Goal: Book appointment/travel/reservation

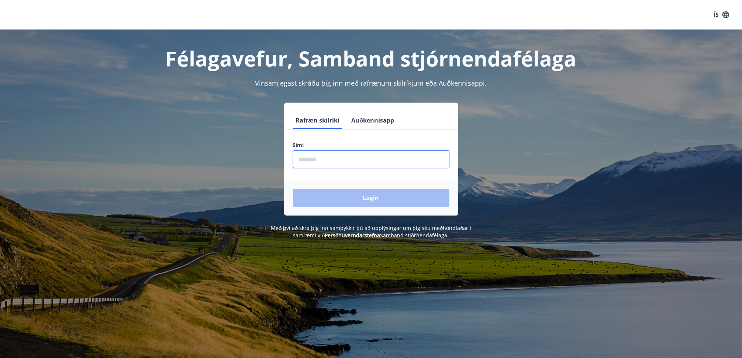
click at [326, 159] on input "phone" at bounding box center [371, 159] width 156 height 18
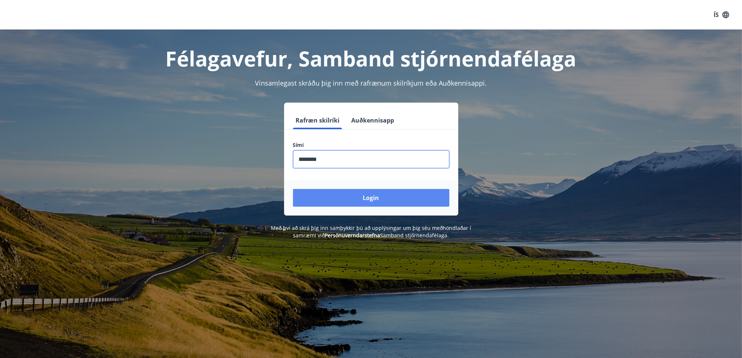
type input "********"
click at [372, 195] on button "Login" at bounding box center [371, 198] width 156 height 18
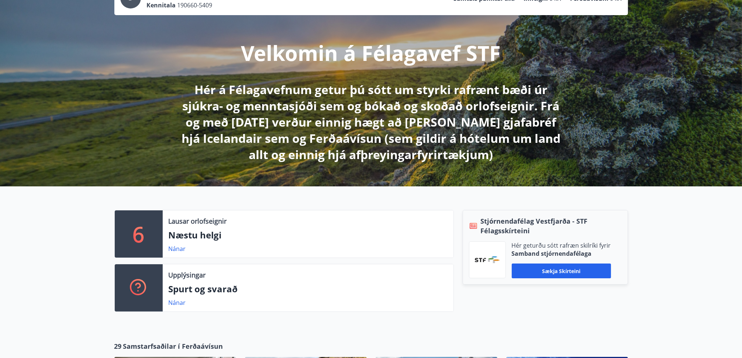
scroll to position [74, 0]
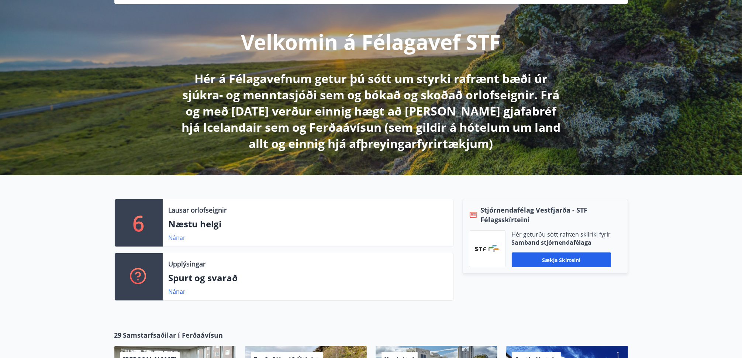
click at [174, 236] on link "Nánar" at bounding box center [177, 238] width 17 height 8
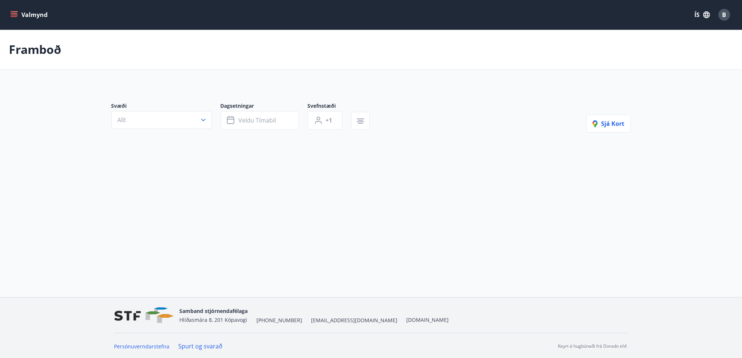
type input "*"
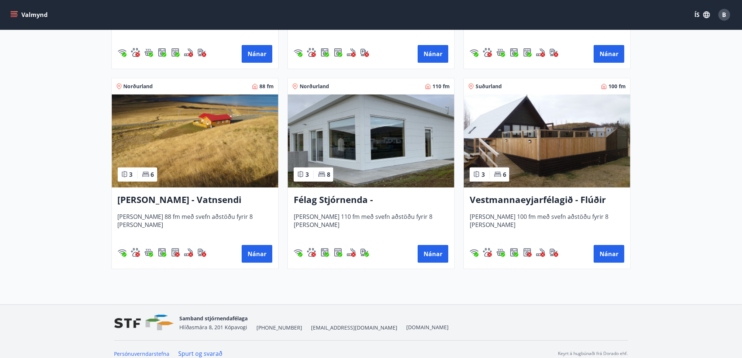
scroll to position [317, 0]
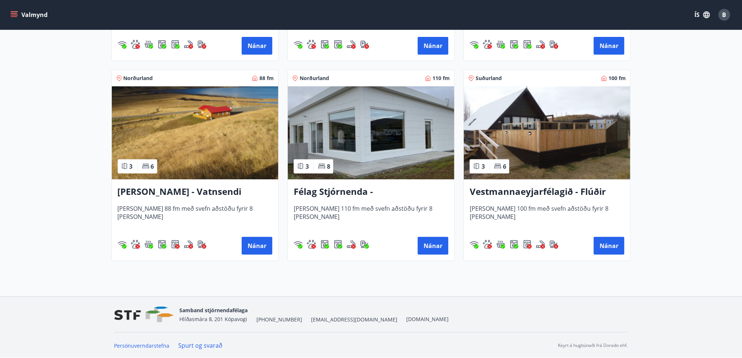
click at [342, 189] on h3 "Félag Stjórnenda - [GEOGRAPHIC_DATA] 7" at bounding box center [371, 191] width 155 height 13
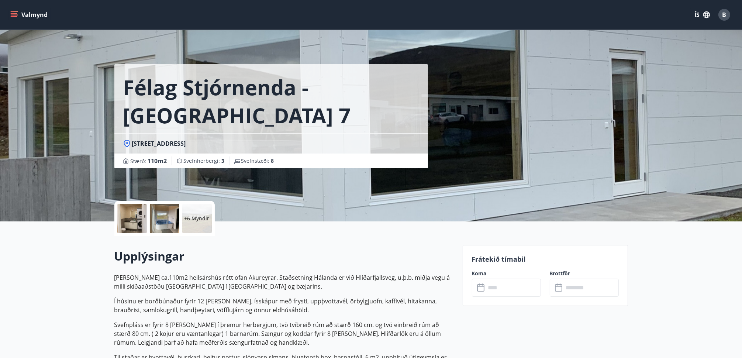
click at [125, 210] on div at bounding box center [132, 219] width 30 height 30
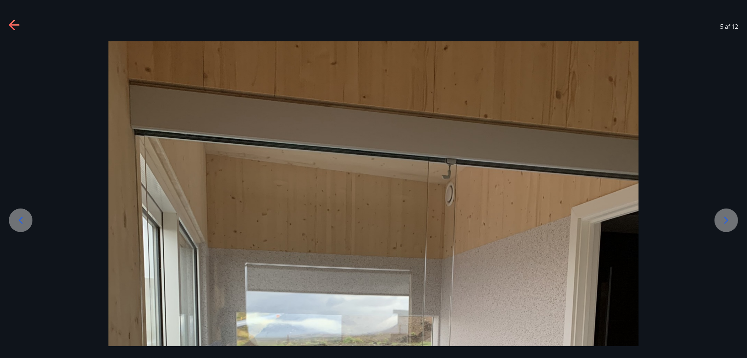
click at [729, 221] on icon at bounding box center [727, 220] width 12 height 12
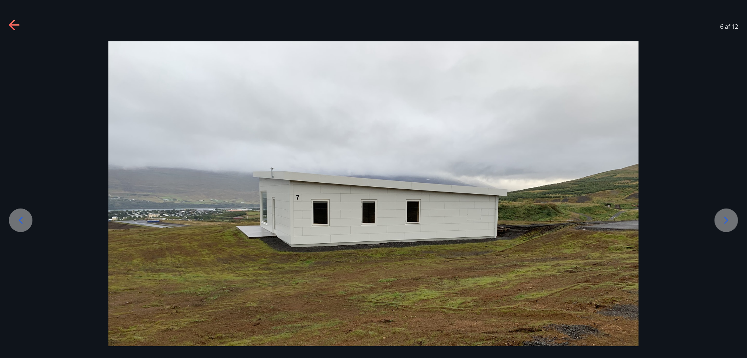
click at [729, 221] on icon at bounding box center [727, 220] width 12 height 12
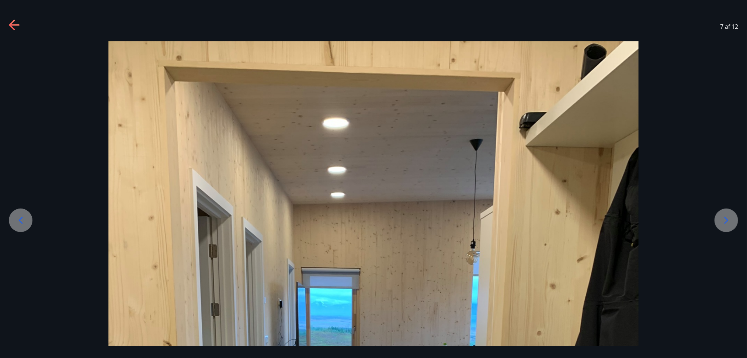
click at [729, 221] on icon at bounding box center [727, 220] width 12 height 12
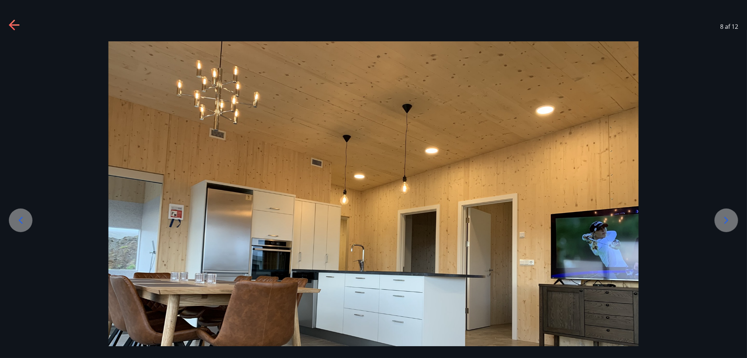
click at [729, 221] on icon at bounding box center [727, 220] width 12 height 12
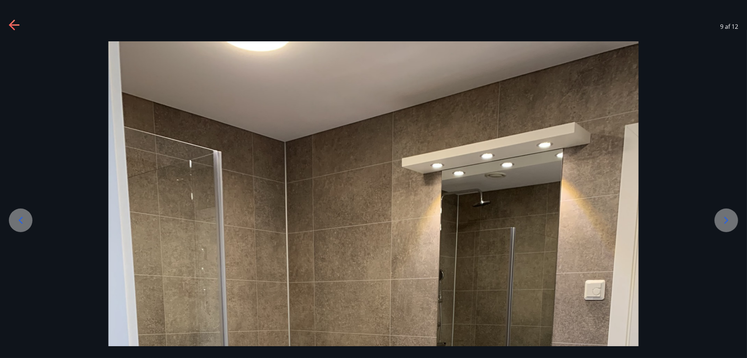
click at [729, 221] on icon at bounding box center [727, 220] width 12 height 12
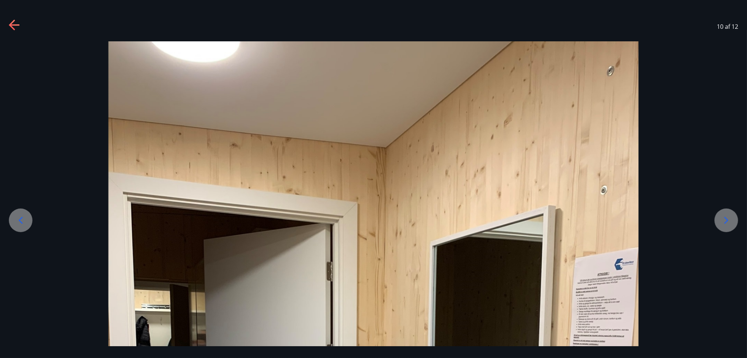
click at [729, 221] on icon at bounding box center [727, 220] width 12 height 12
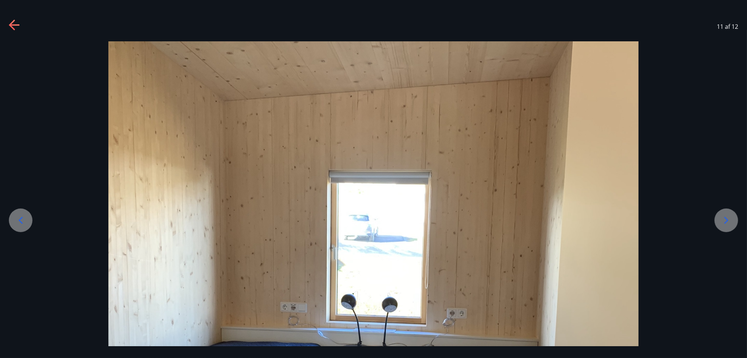
click at [729, 221] on icon at bounding box center [727, 220] width 12 height 12
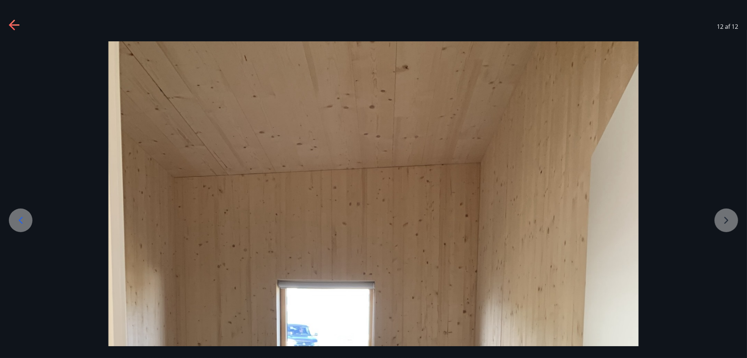
click at [15, 217] on icon at bounding box center [21, 220] width 12 height 12
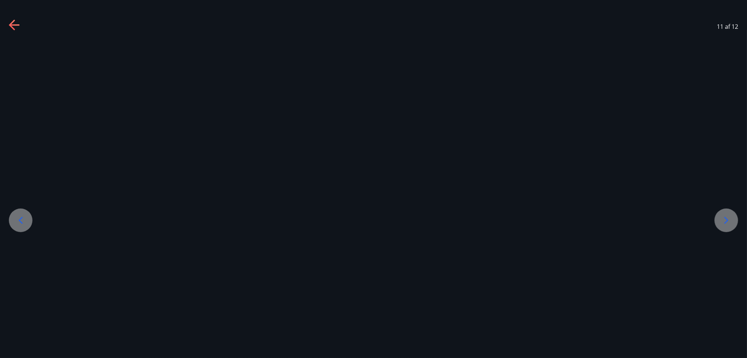
click at [15, 217] on icon at bounding box center [21, 220] width 12 height 12
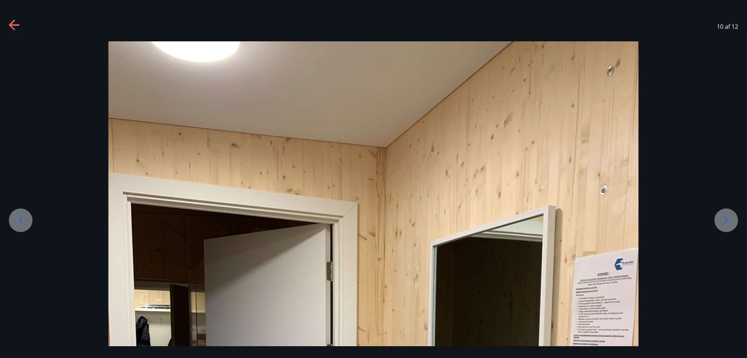
click at [15, 22] on icon at bounding box center [15, 26] width 12 height 12
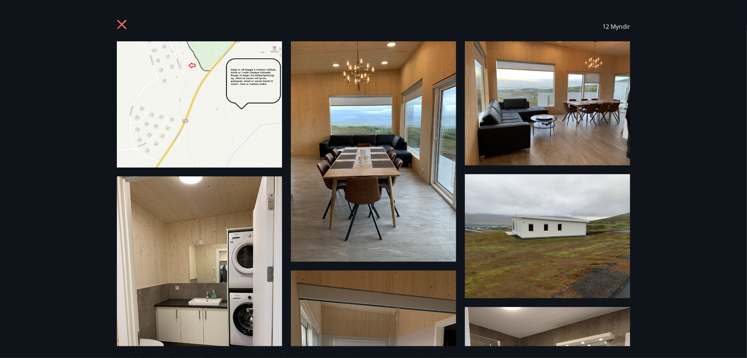
click at [15, 22] on div "12 Myndir" at bounding box center [373, 179] width 747 height 358
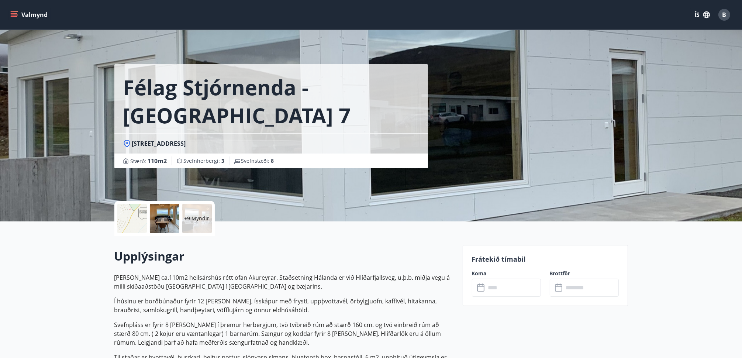
click at [28, 15] on button "Valmynd" at bounding box center [30, 14] width 42 height 13
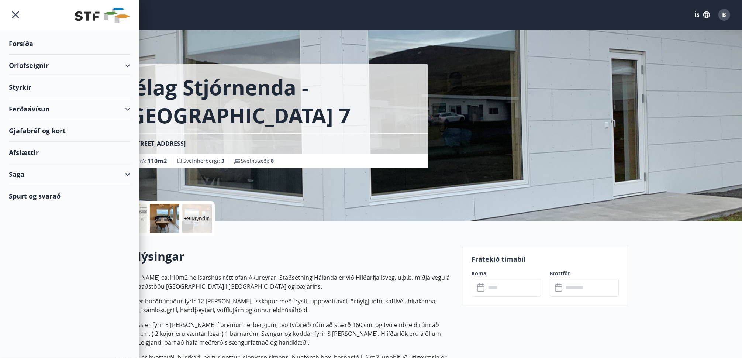
click at [28, 63] on div "Orlofseignir" at bounding box center [69, 66] width 121 height 22
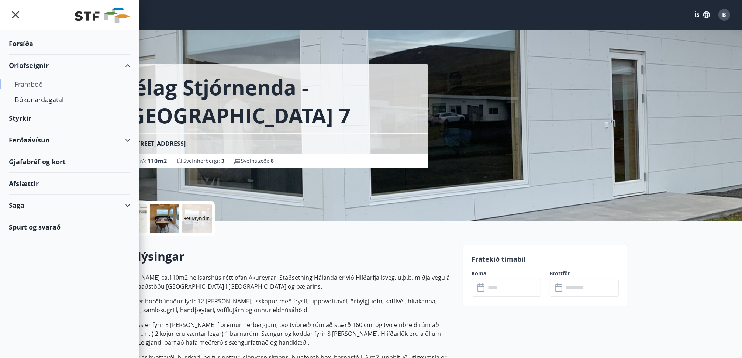
click at [25, 82] on div "Framboð" at bounding box center [70, 83] width 110 height 15
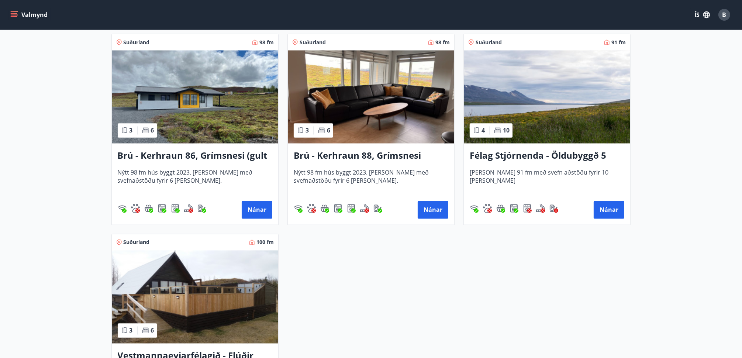
scroll to position [1586, 0]
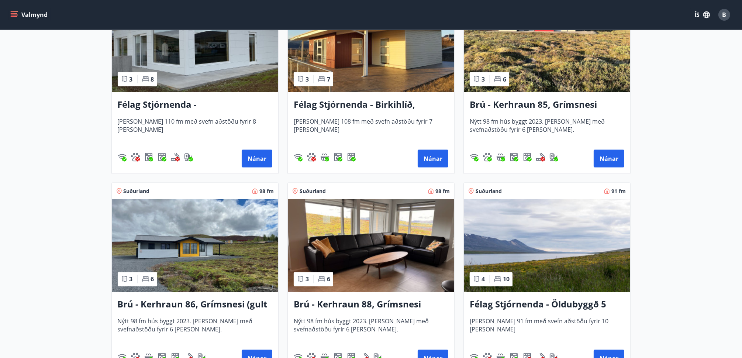
click at [30, 12] on button "Valmynd" at bounding box center [30, 14] width 42 height 13
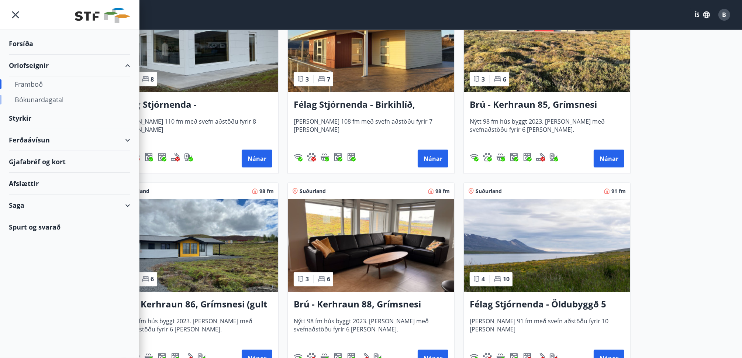
click at [45, 97] on div "Bókunardagatal" at bounding box center [70, 99] width 110 height 15
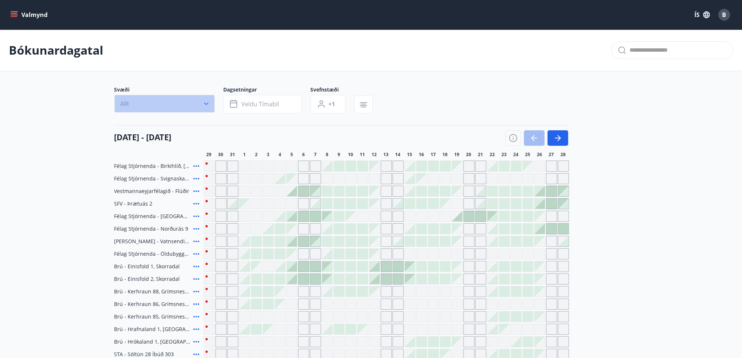
click at [208, 103] on icon "button" at bounding box center [206, 103] width 7 height 7
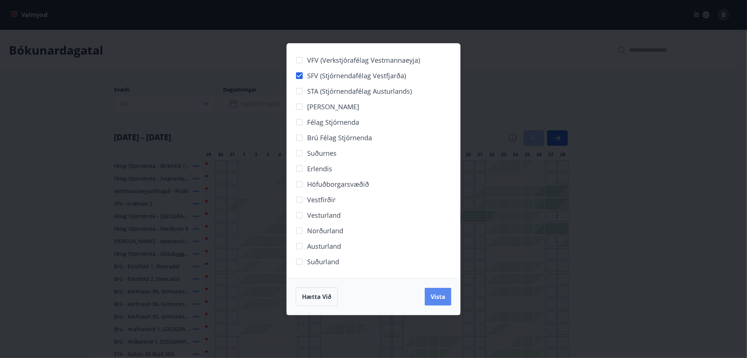
click at [435, 293] on span "Vista" at bounding box center [438, 297] width 15 height 8
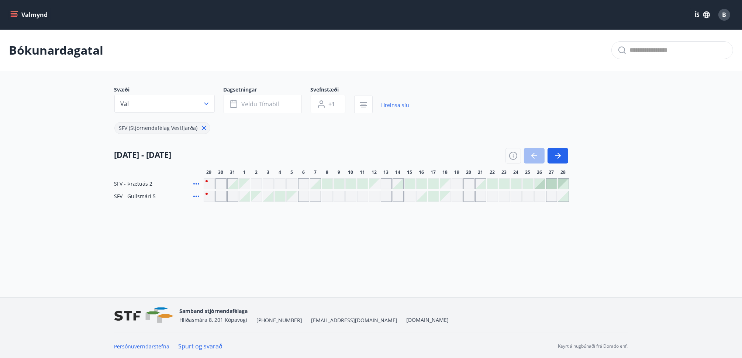
click at [196, 182] on icon at bounding box center [196, 183] width 9 height 9
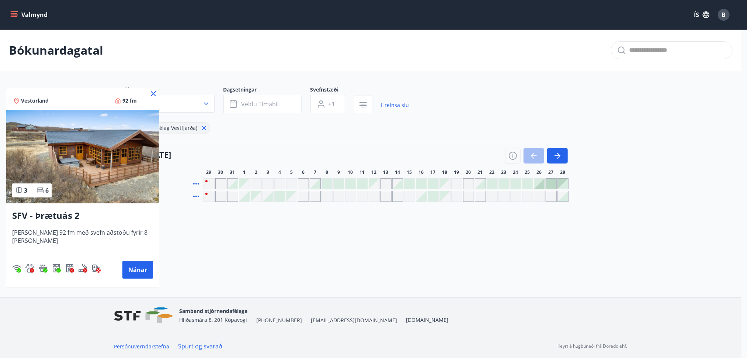
click at [149, 91] on icon at bounding box center [153, 93] width 9 height 9
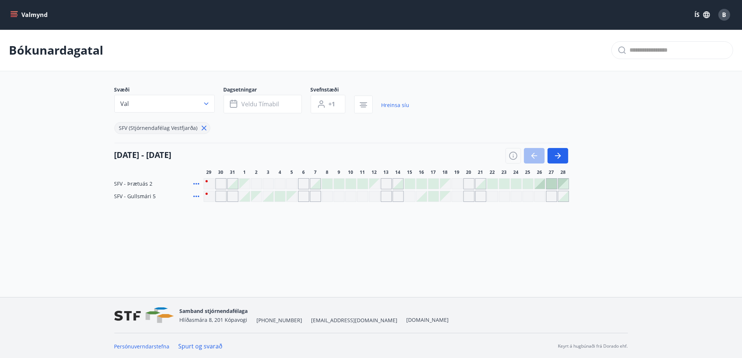
click at [202, 126] on icon at bounding box center [204, 128] width 8 height 8
click at [205, 103] on icon "button" at bounding box center [206, 104] width 4 height 3
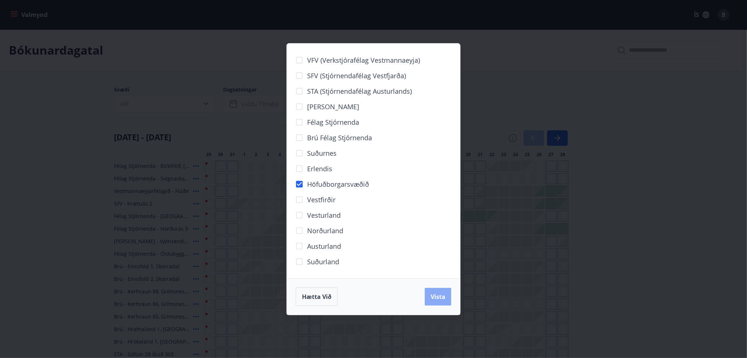
click at [436, 294] on span "Vista" at bounding box center [438, 297] width 15 height 8
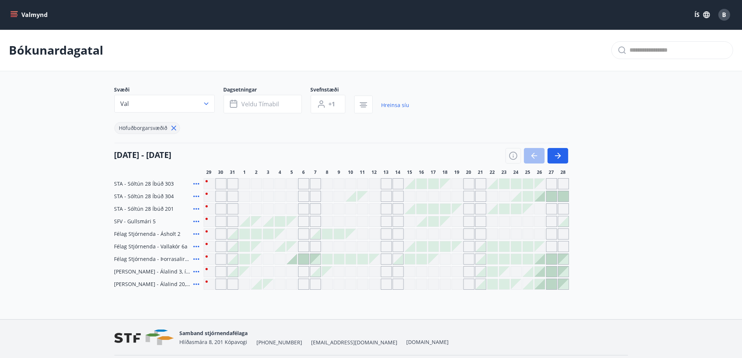
click at [294, 223] on div "Gráir dagar eru ekki bókanlegir" at bounding box center [292, 221] width 10 height 10
click at [452, 331] on nav "Samband stjórnendafélaga [STREET_ADDRESS] [PHONE_NUMBER] [EMAIL_ADDRESS][DOMAIN…" at bounding box center [371, 337] width 514 height 18
